Goal: Information Seeking & Learning: Learn about a topic

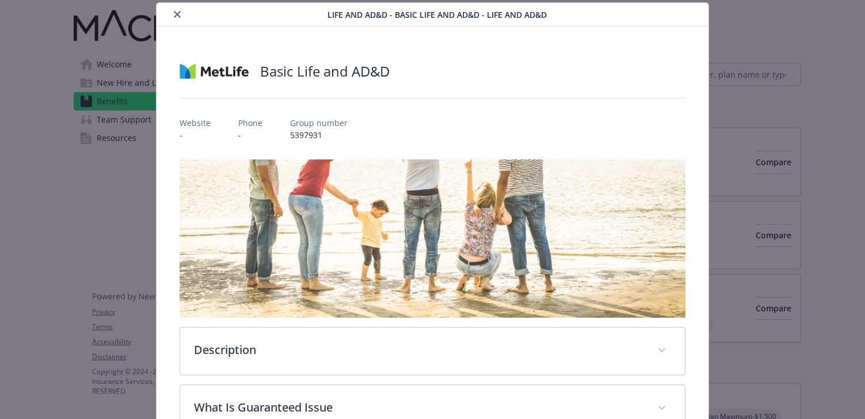
scroll to position [284, 0]
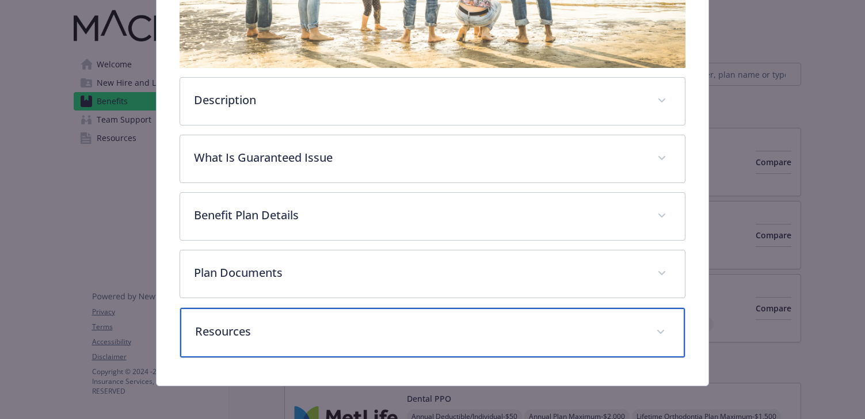
click at [339, 326] on p "Resources" at bounding box center [419, 331] width 448 height 17
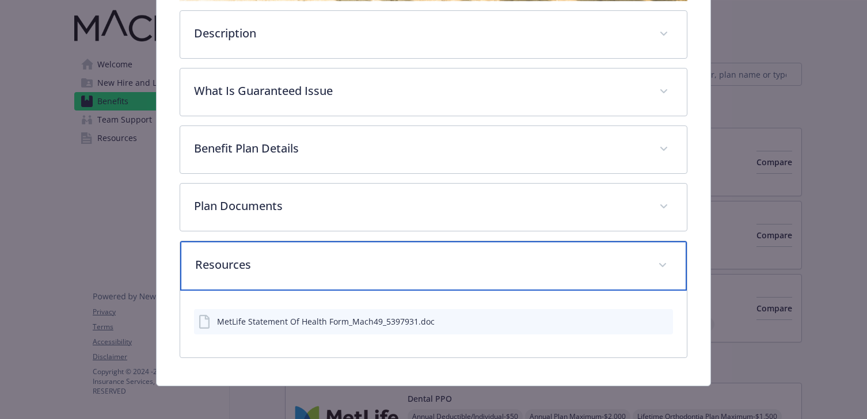
scroll to position [354, 0]
